Goal: Task Accomplishment & Management: Manage account settings

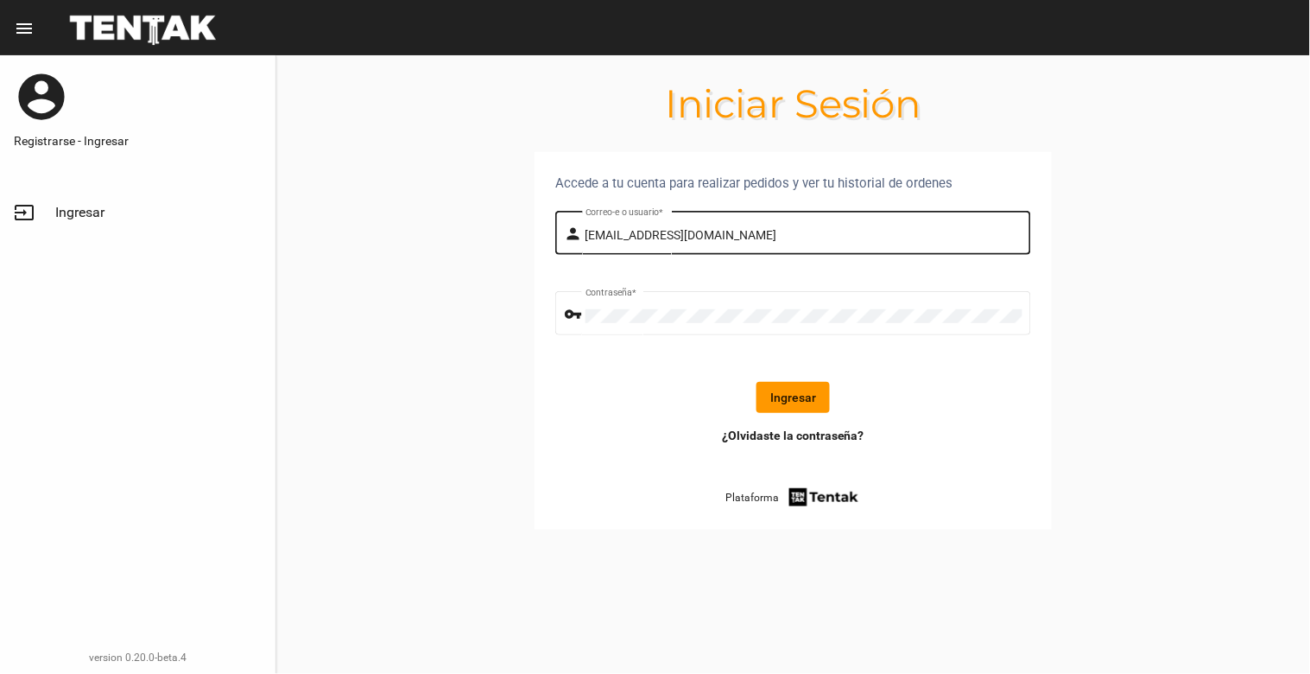
click at [787, 225] on div "[EMAIL_ADDRESS][DOMAIN_NAME] Correo-e o usuario *" at bounding box center [803, 230] width 437 height 47
click at [800, 399] on button "Ingresar" at bounding box center [792, 397] width 73 height 31
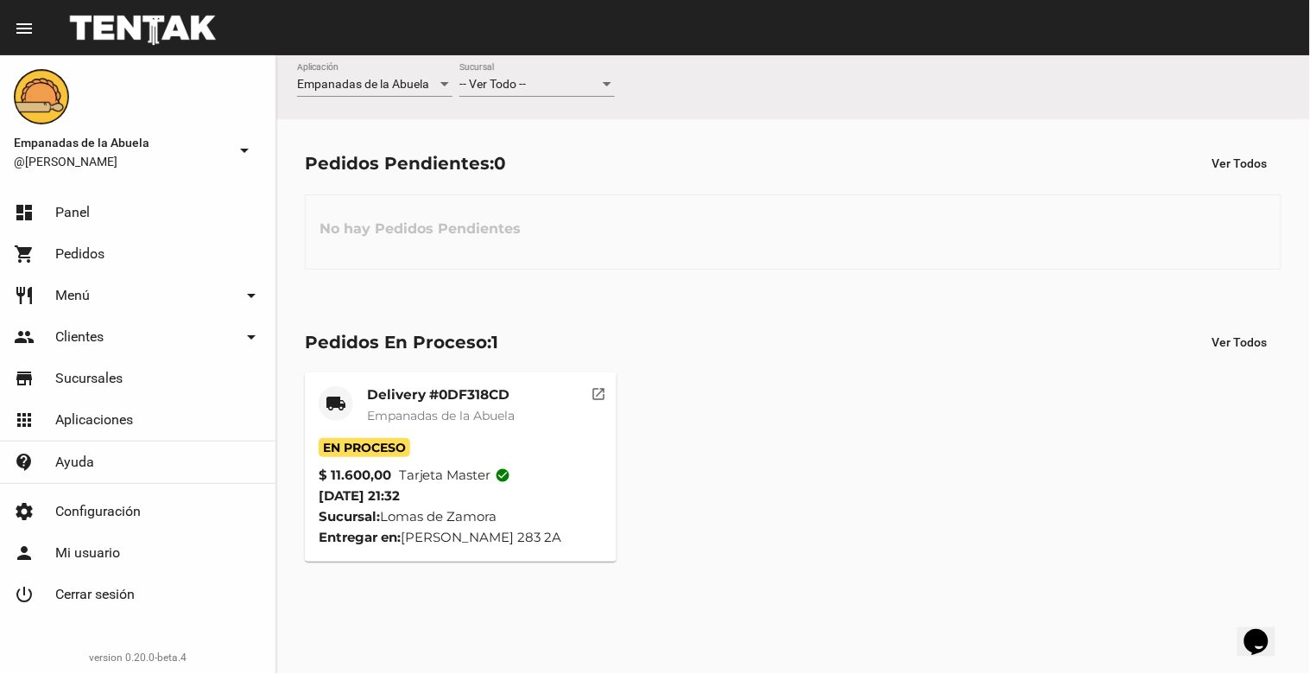
click at [607, 82] on div at bounding box center [607, 84] width 9 height 4
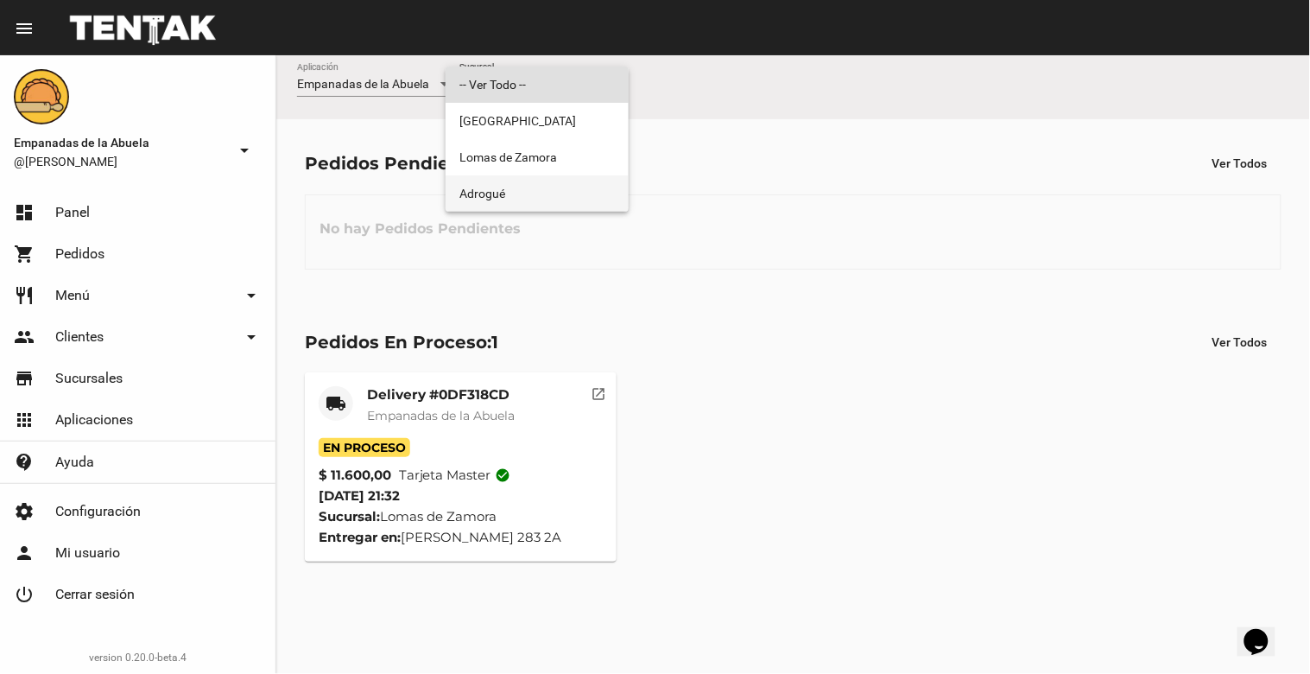
click at [465, 192] on span "Adrogué" at bounding box center [536, 193] width 155 height 36
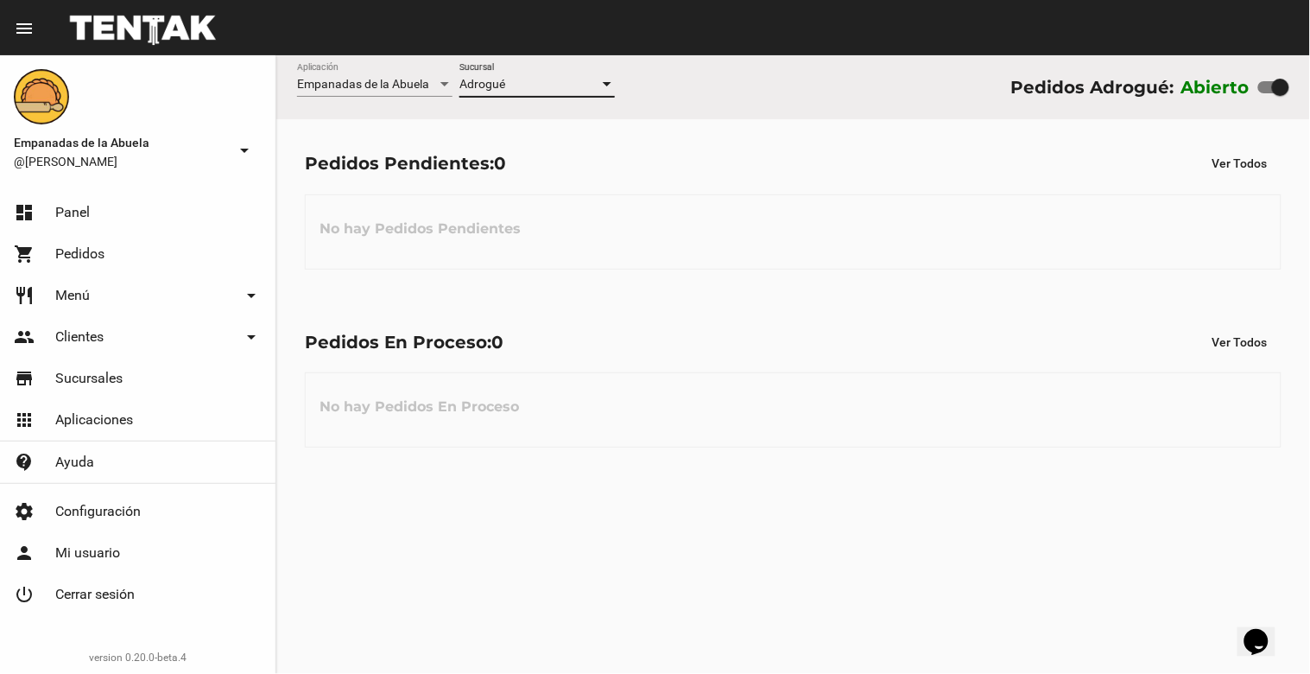
click at [605, 82] on div at bounding box center [607, 84] width 9 height 4
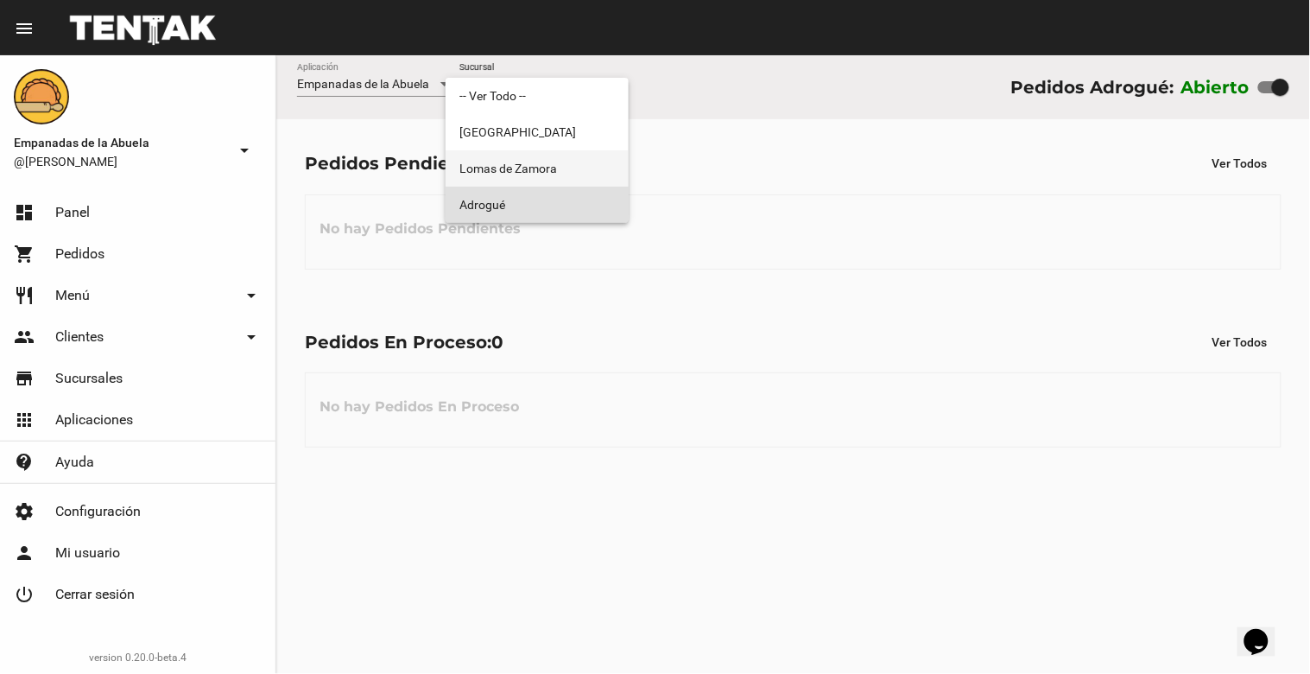
click at [528, 160] on span "Lomas de Zamora" at bounding box center [536, 168] width 155 height 36
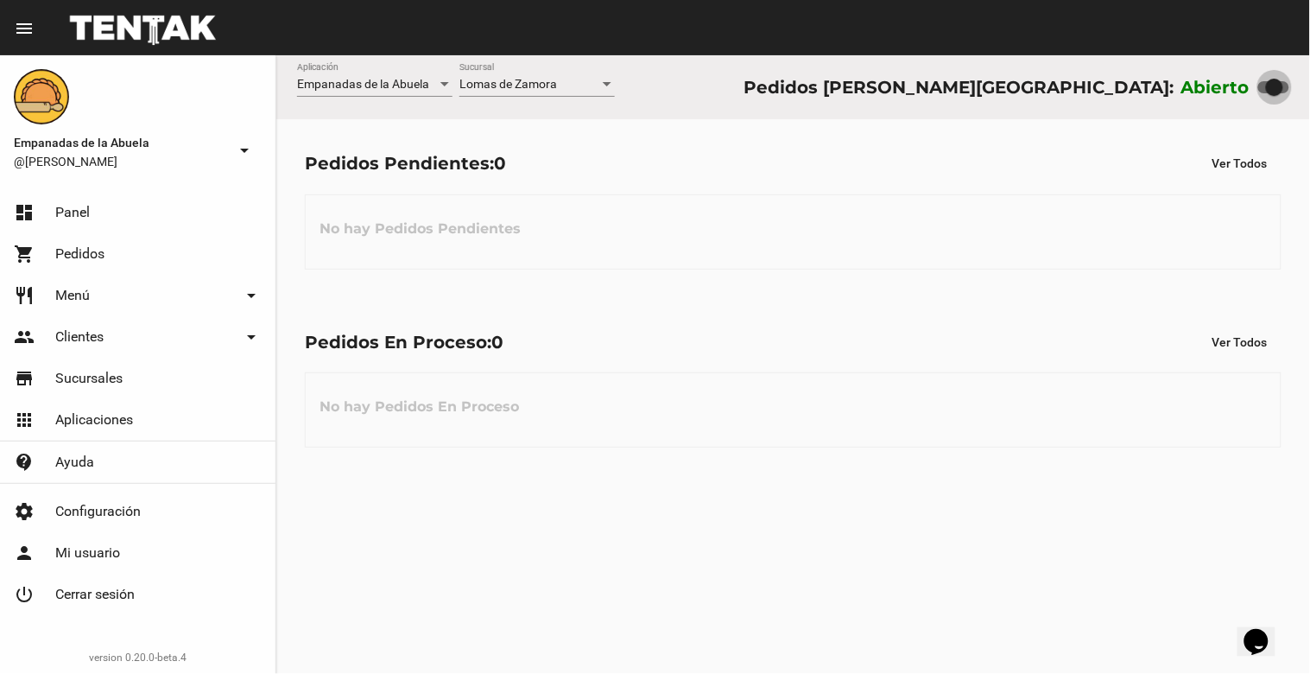
drag, startPoint x: 1283, startPoint y: 86, endPoint x: 1173, endPoint y: 65, distance: 112.6
click at [1169, 67] on div "Empanadas de la Abuela Aplicación [PERSON_NAME] [GEOGRAPHIC_DATA] Pedidos [PERS…" at bounding box center [793, 87] width 1034 height 64
checkbox input "false"
